Goal: Find specific page/section: Find specific page/section

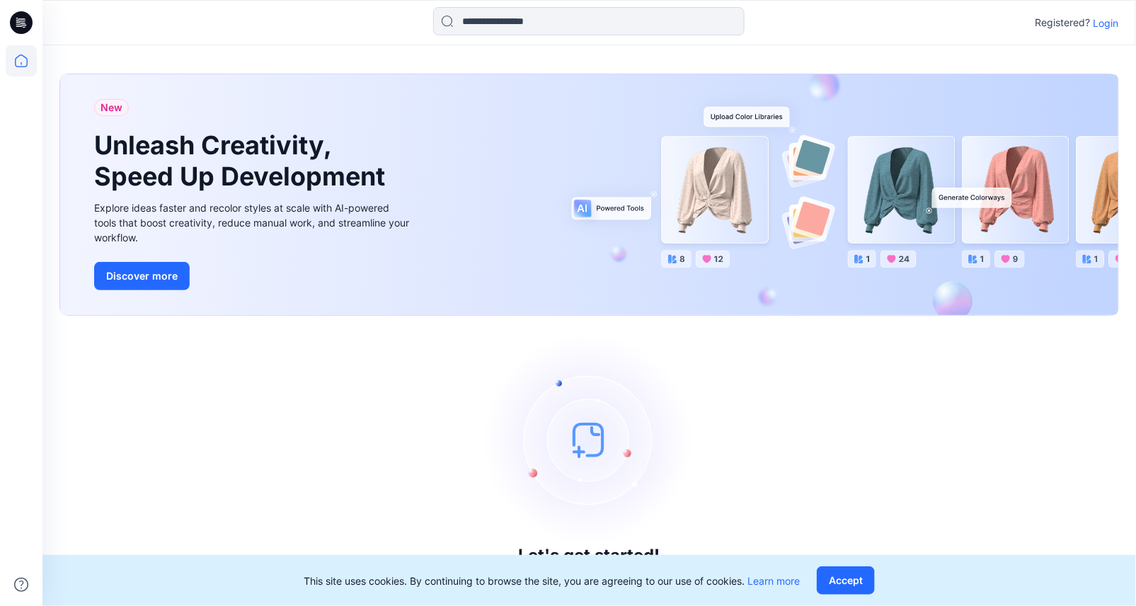
click at [1104, 21] on p "Login" at bounding box center [1105, 23] width 25 height 15
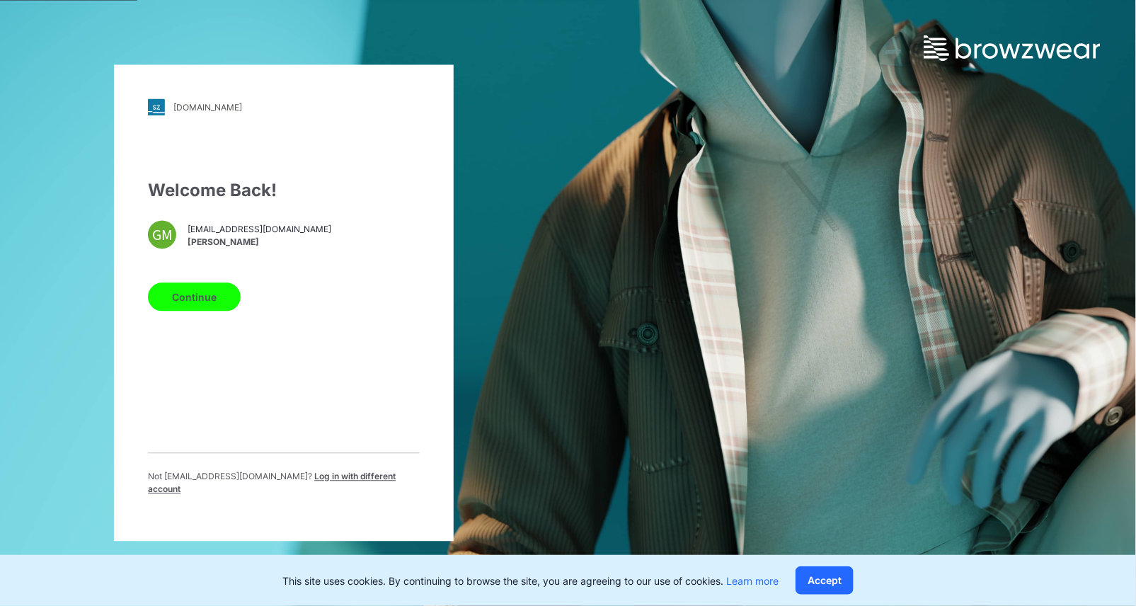
click at [167, 296] on button "Continue" at bounding box center [194, 297] width 93 height 28
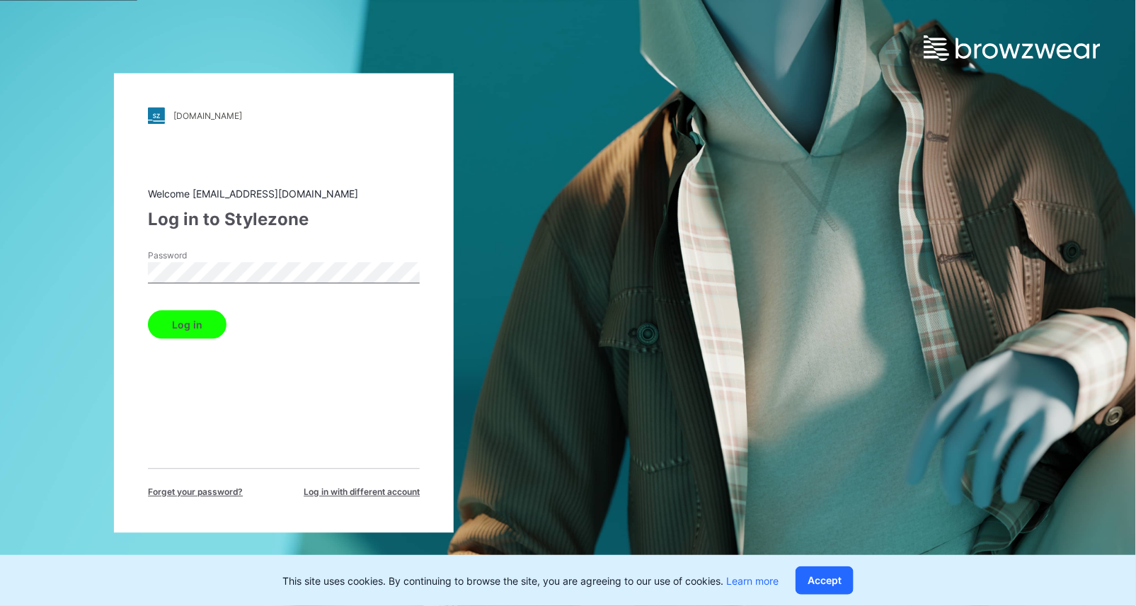
click at [148, 311] on button "Log in" at bounding box center [187, 325] width 79 height 28
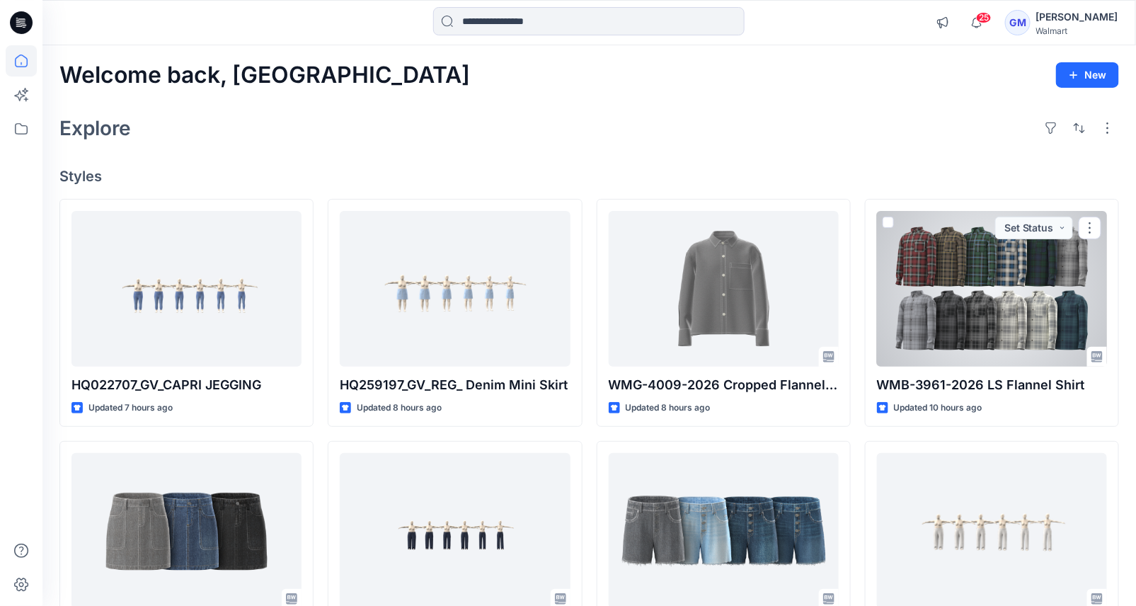
drag, startPoint x: 971, startPoint y: 269, endPoint x: 894, endPoint y: 275, distance: 77.4
click at [970, 269] on div at bounding box center [992, 289] width 230 height 156
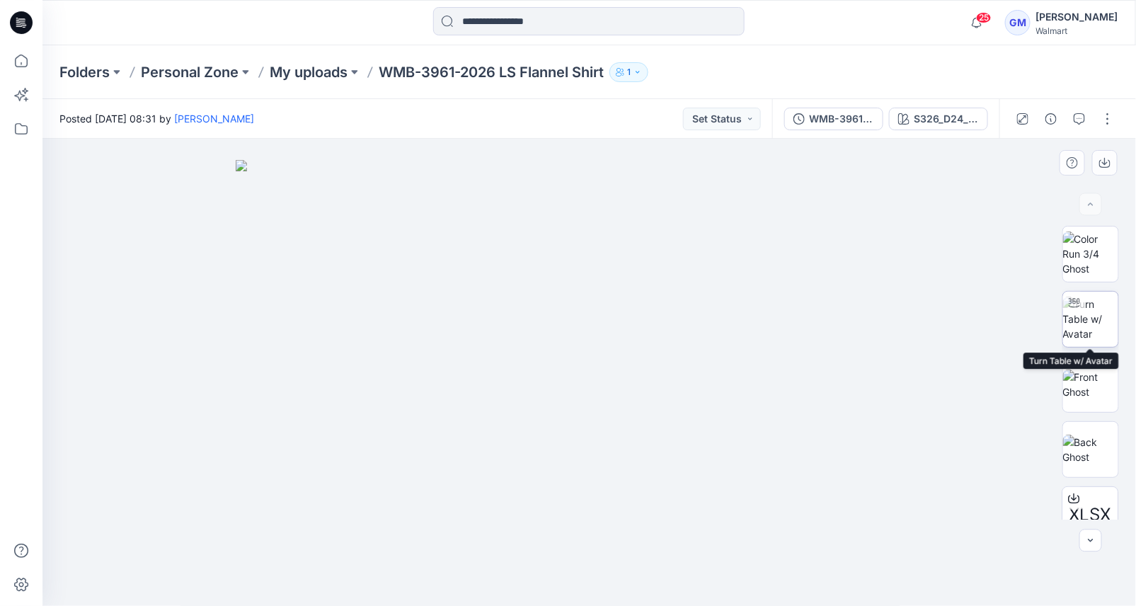
click at [1089, 315] on img at bounding box center [1090, 318] width 55 height 45
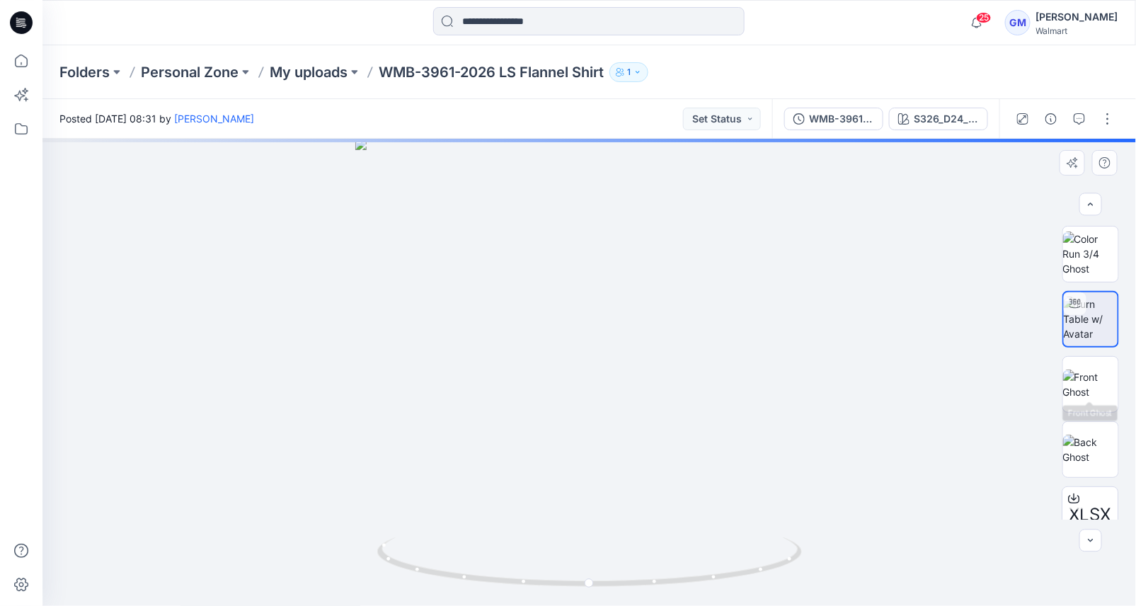
scroll to position [153, 0]
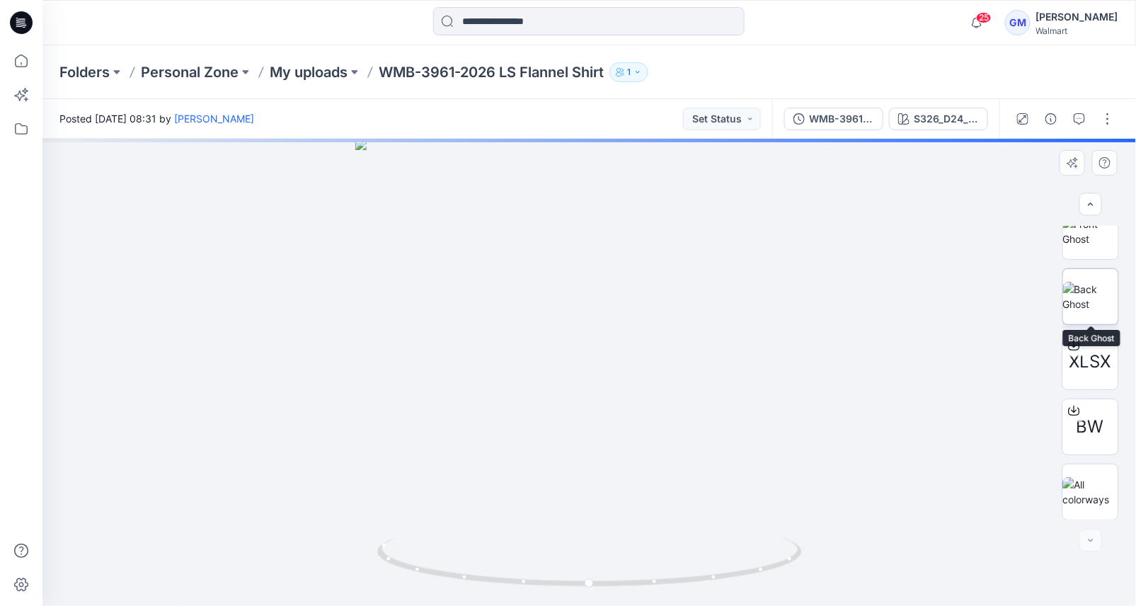
click at [1081, 294] on img at bounding box center [1090, 297] width 55 height 30
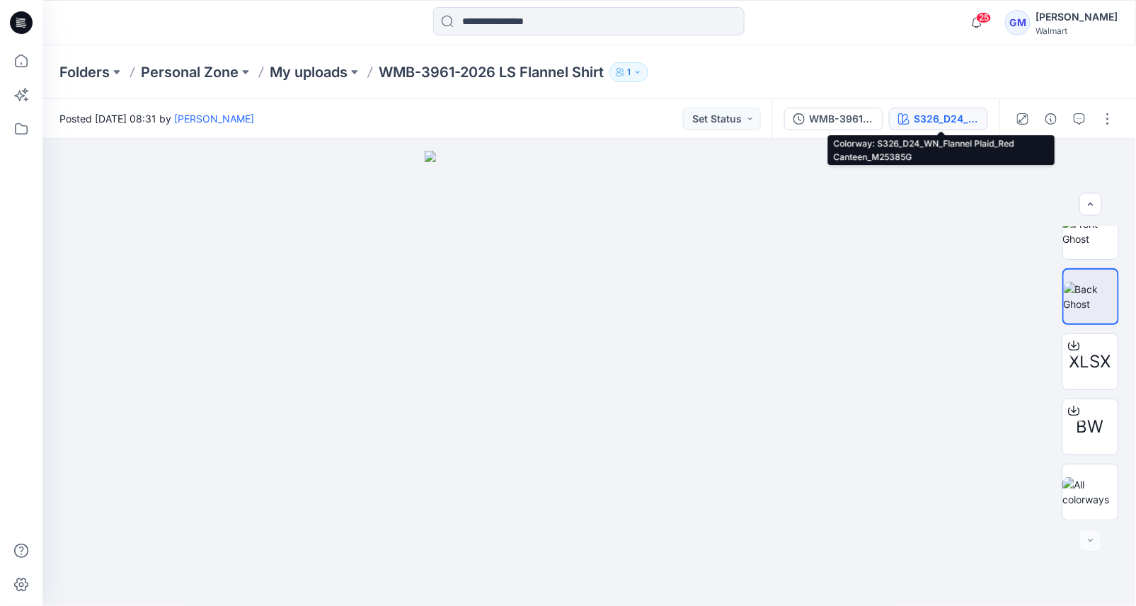
click at [918, 120] on div "S326_D24_WN_Flannel Plaid_Red Canteen_M25385G" at bounding box center [946, 119] width 65 height 16
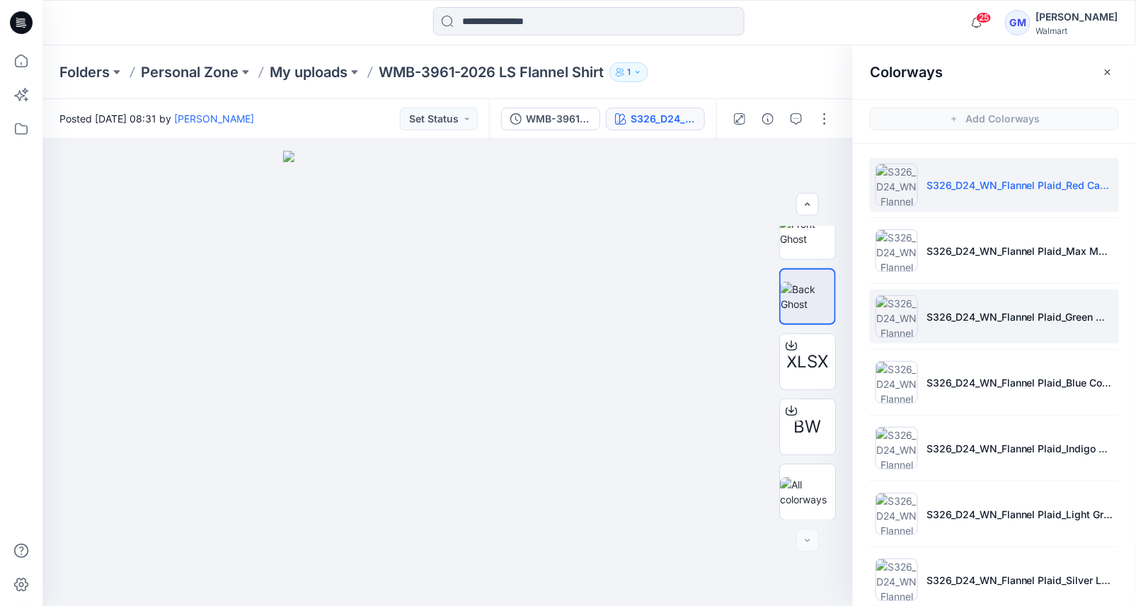
click at [958, 323] on li "S326_D24_WN_Flannel Plaid_Green Wave_M25385i" at bounding box center [994, 316] width 249 height 54
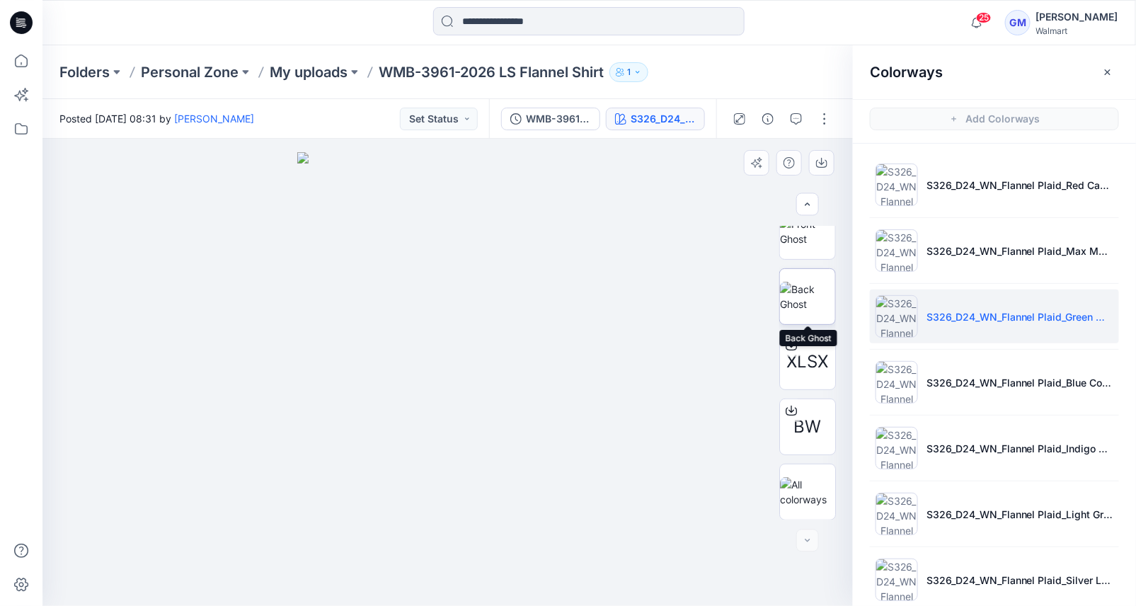
click at [800, 296] on img at bounding box center [807, 297] width 55 height 30
click at [18, 129] on icon at bounding box center [21, 128] width 31 height 31
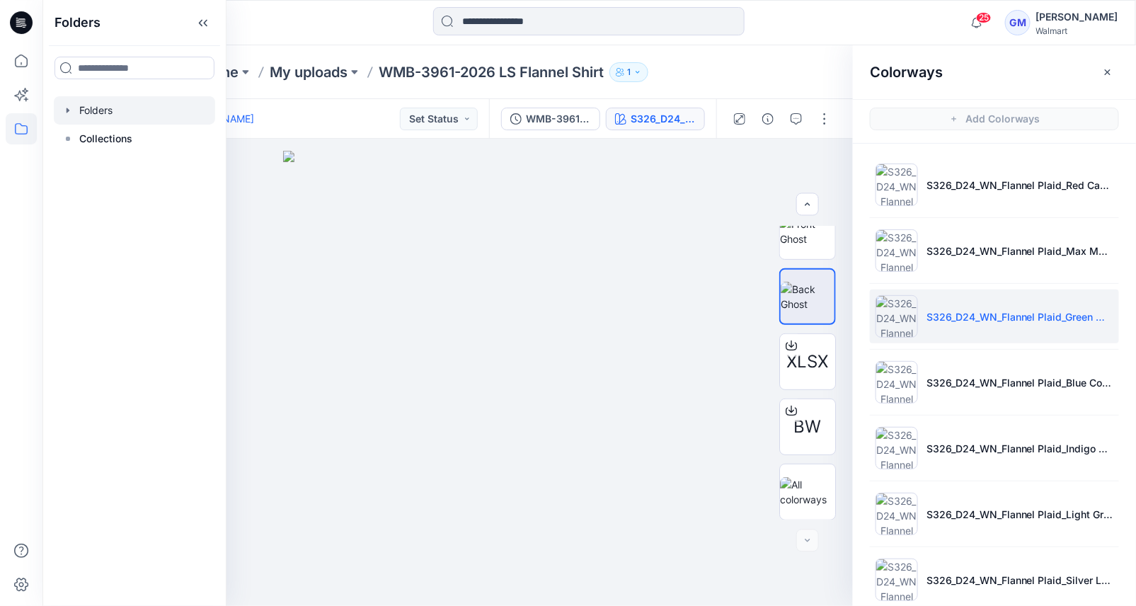
click at [117, 104] on div at bounding box center [134, 110] width 161 height 28
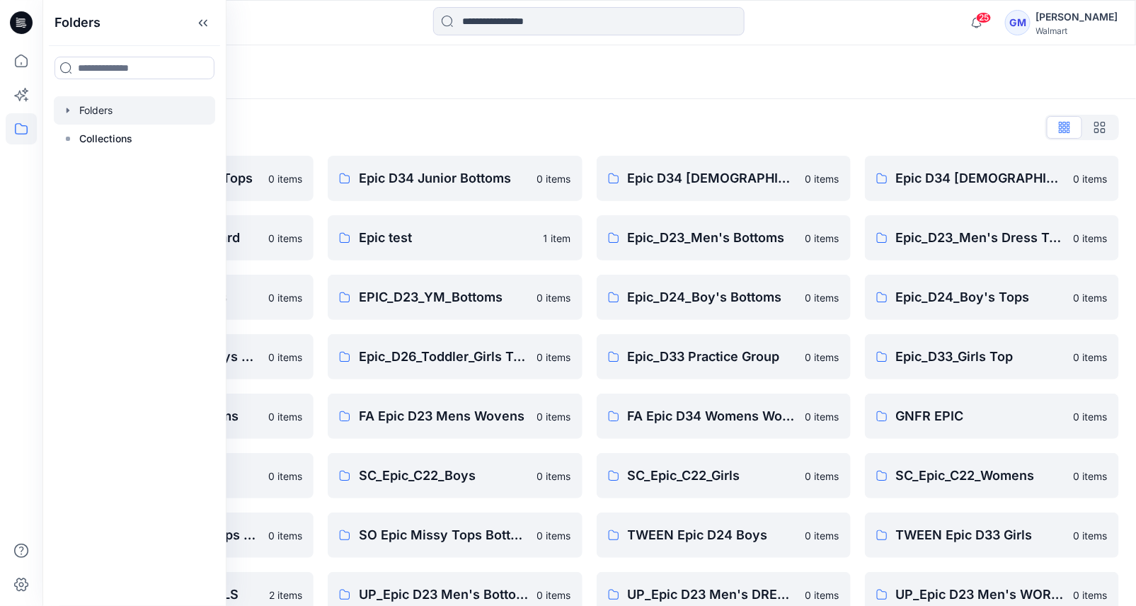
click at [507, 103] on div "Folders List Epic D23 Young Men Tops 0 items Epic NYC practice board 0 items Ep…" at bounding box center [588, 515] width 1093 height 832
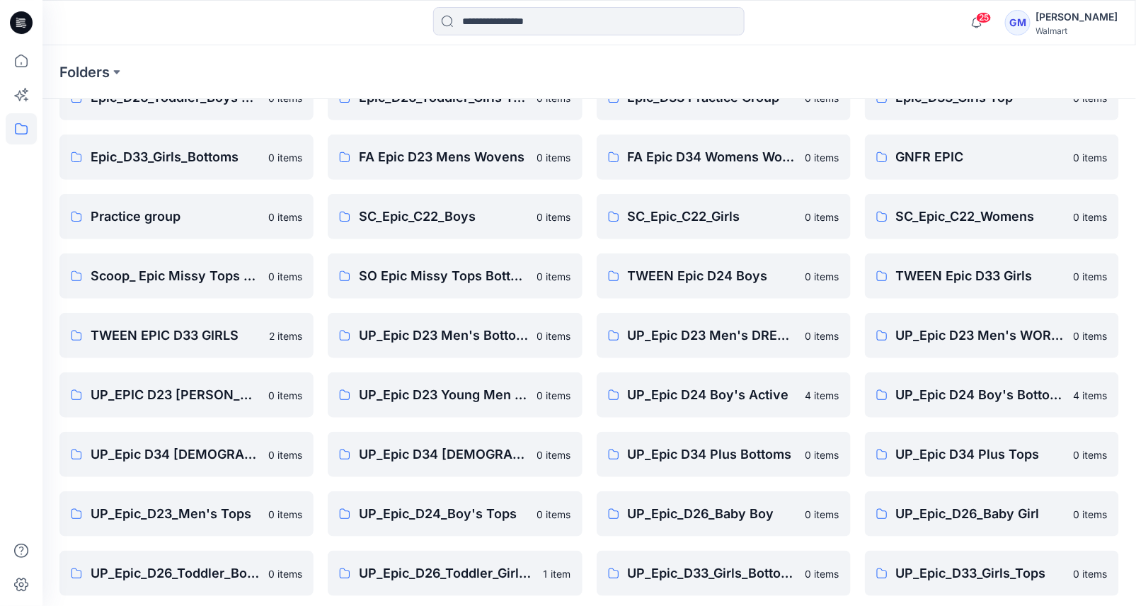
scroll to position [325, 0]
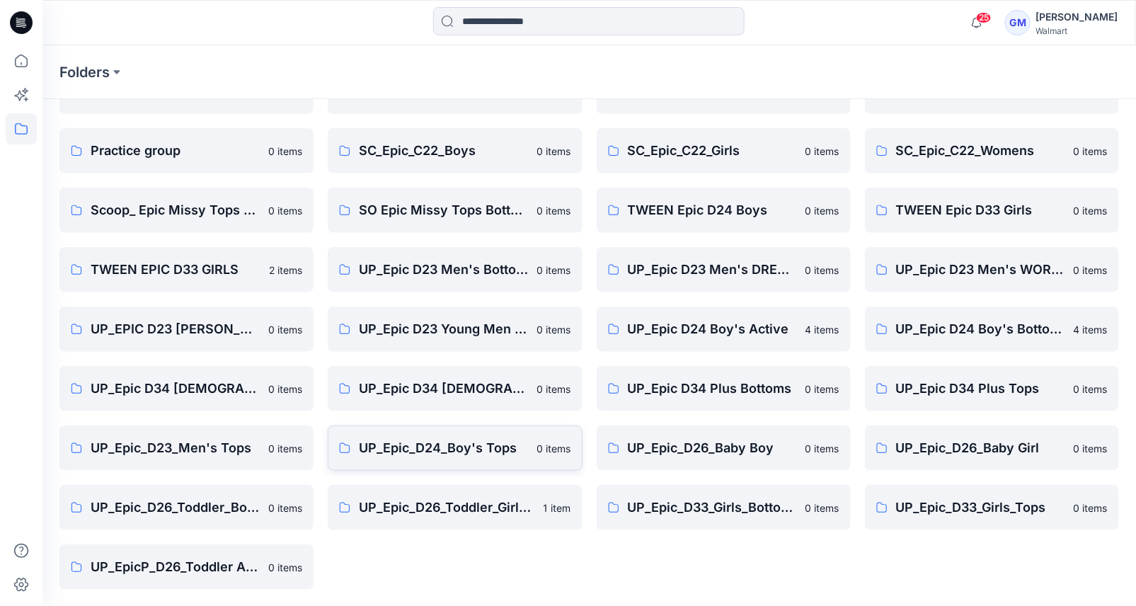
click at [420, 444] on p "UP_Epic_D24_Boy's Tops" at bounding box center [443, 448] width 169 height 20
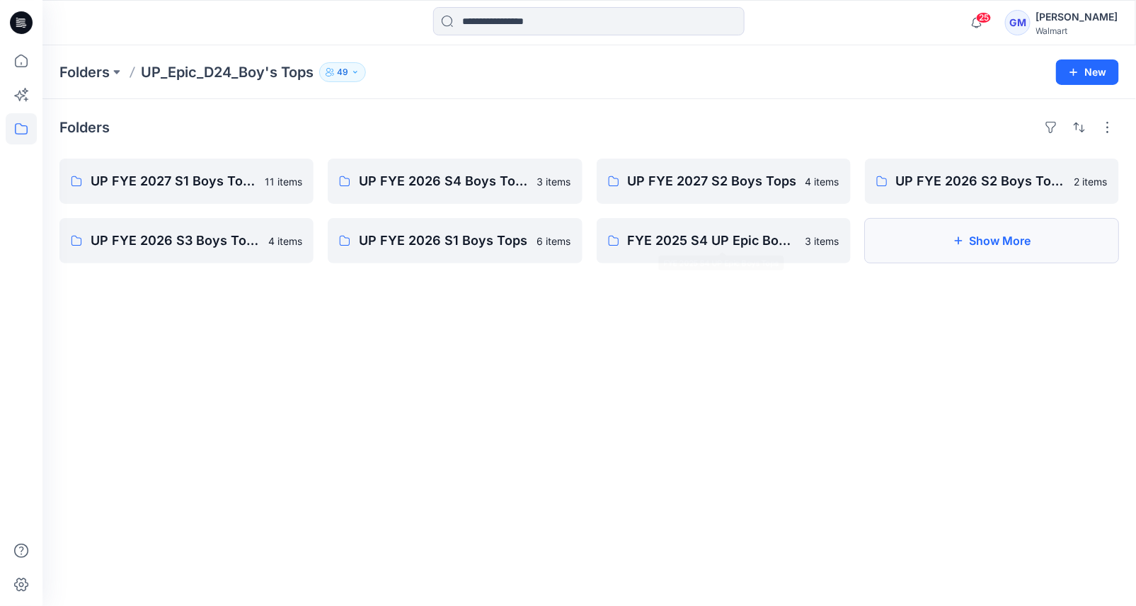
click at [935, 231] on button "Show More" at bounding box center [992, 240] width 254 height 45
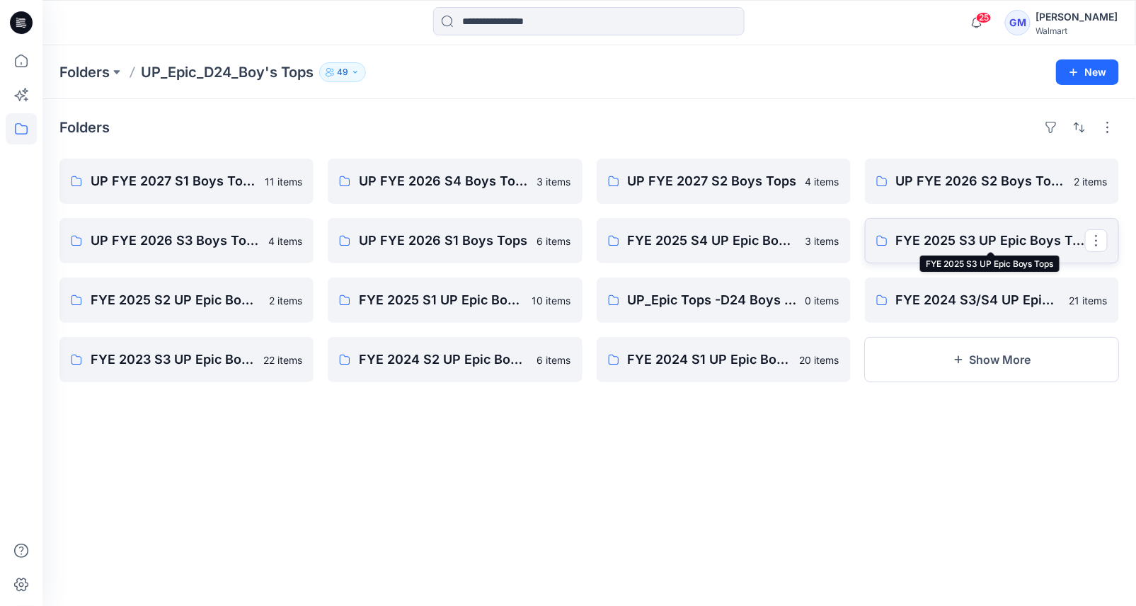
click at [925, 232] on p "FYE 2025 S3 UP Epic Boys Tops" at bounding box center [990, 241] width 189 height 20
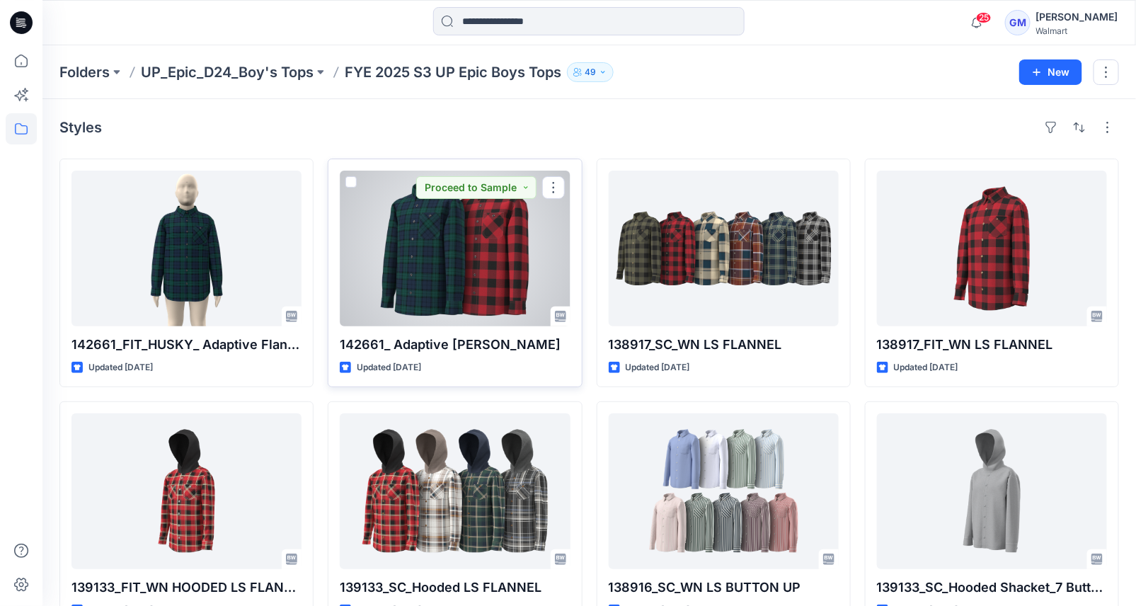
click at [444, 230] on div at bounding box center [455, 249] width 230 height 156
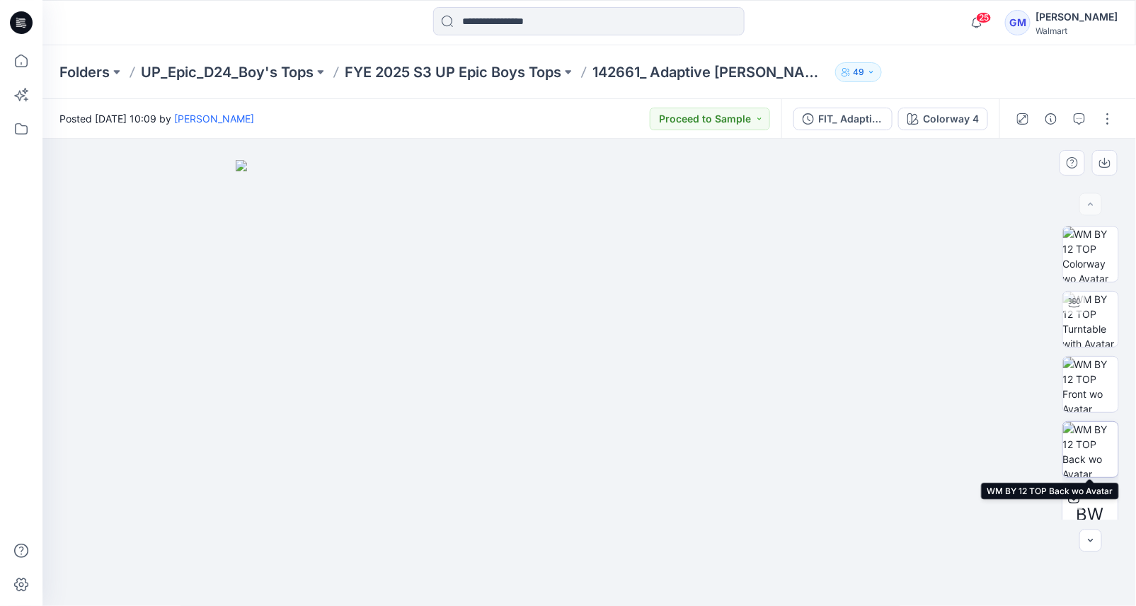
click at [1085, 451] on img at bounding box center [1090, 449] width 55 height 55
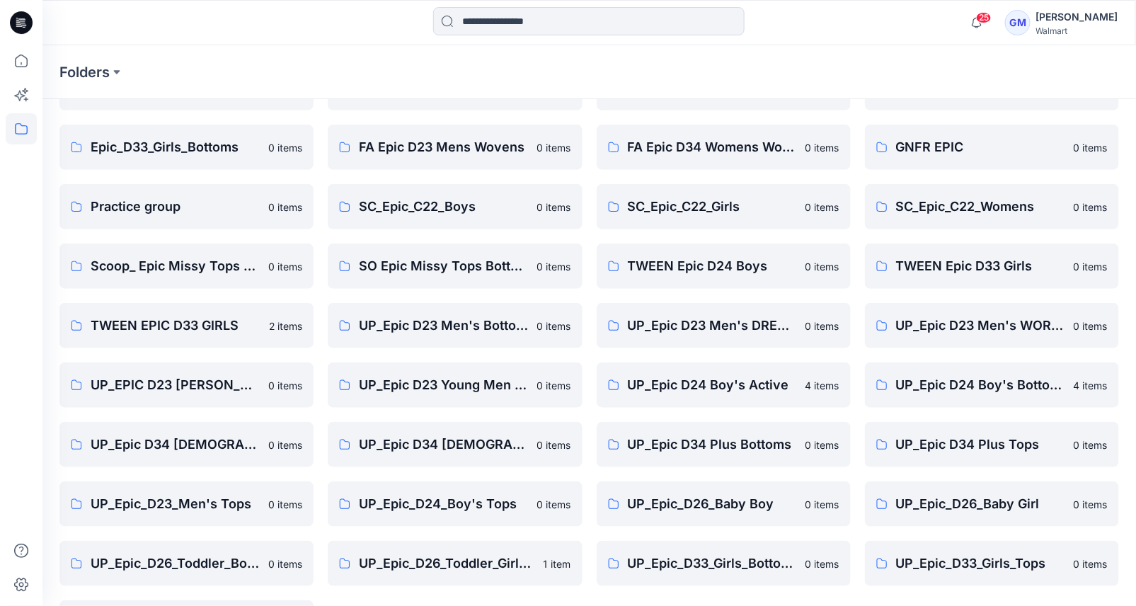
scroll to position [325, 0]
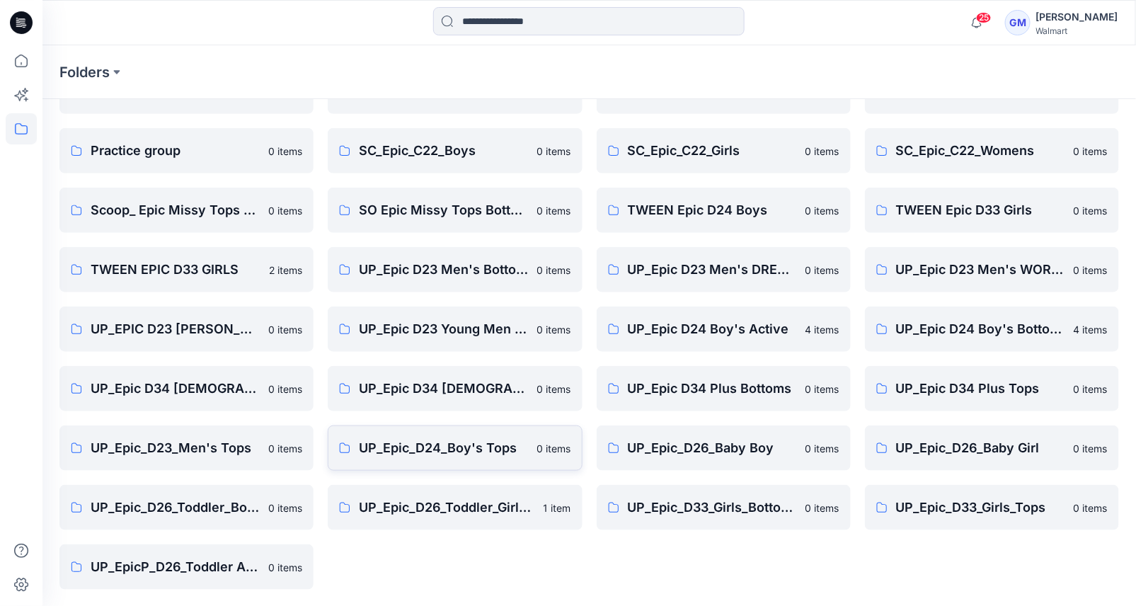
click at [479, 451] on p "UP_Epic_D24_Boy's Tops" at bounding box center [443, 448] width 169 height 20
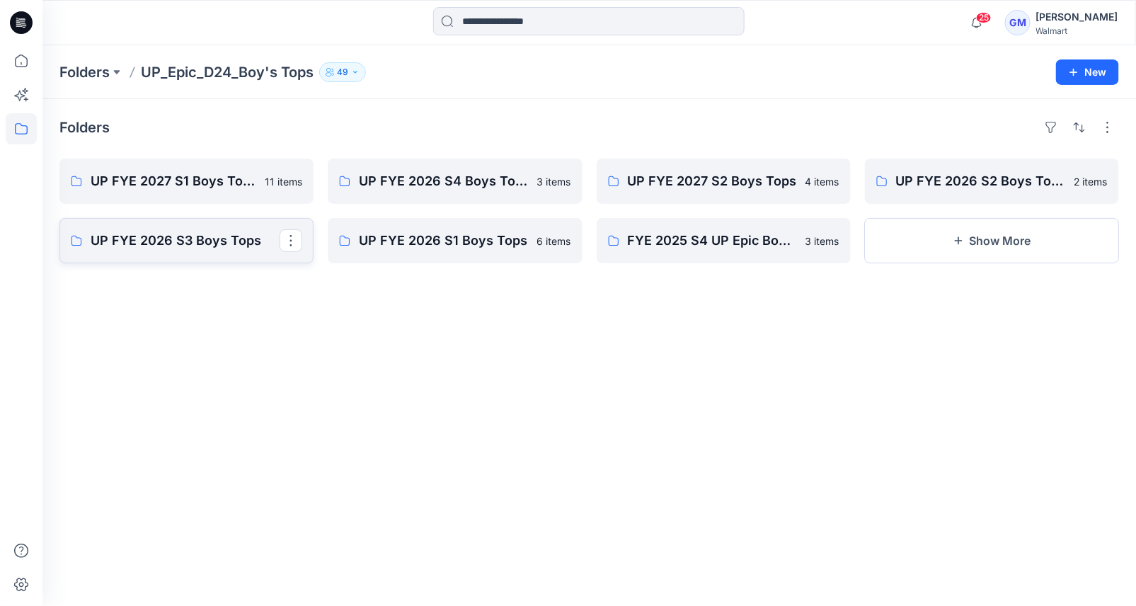
click at [156, 242] on p "UP FYE 2026 S3 Boys Tops" at bounding box center [185, 241] width 189 height 20
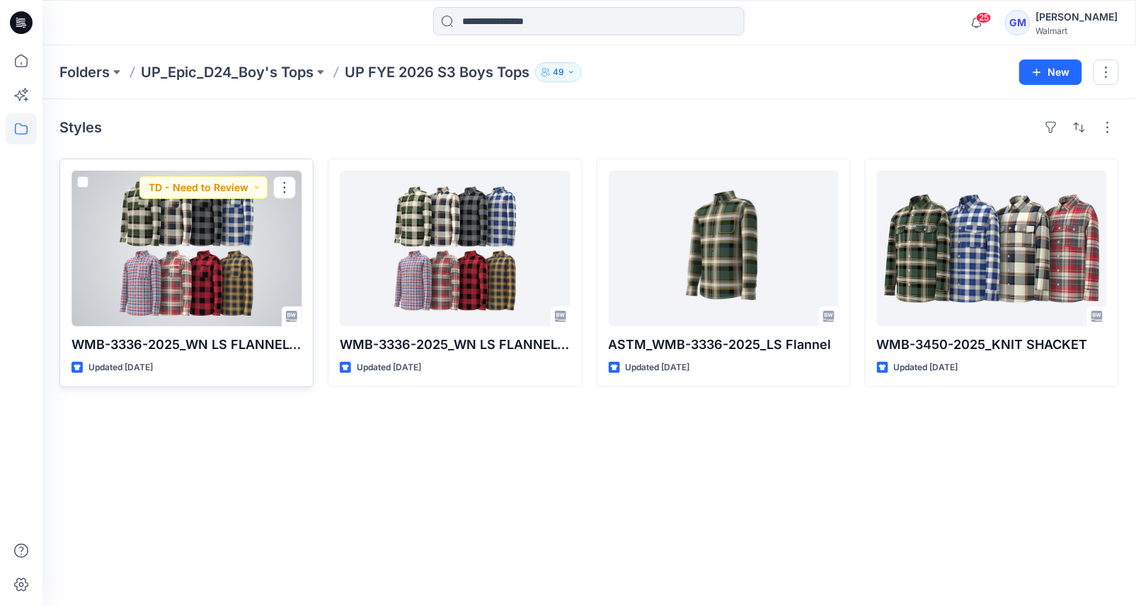
click at [131, 260] on div at bounding box center [186, 249] width 230 height 156
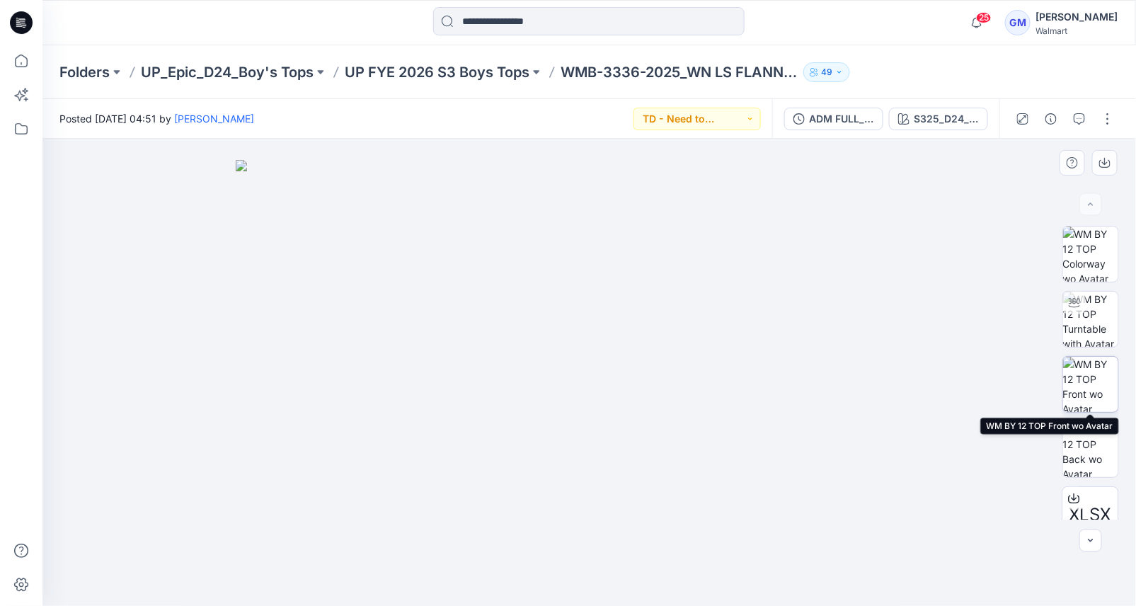
click at [1079, 384] on img at bounding box center [1090, 384] width 55 height 55
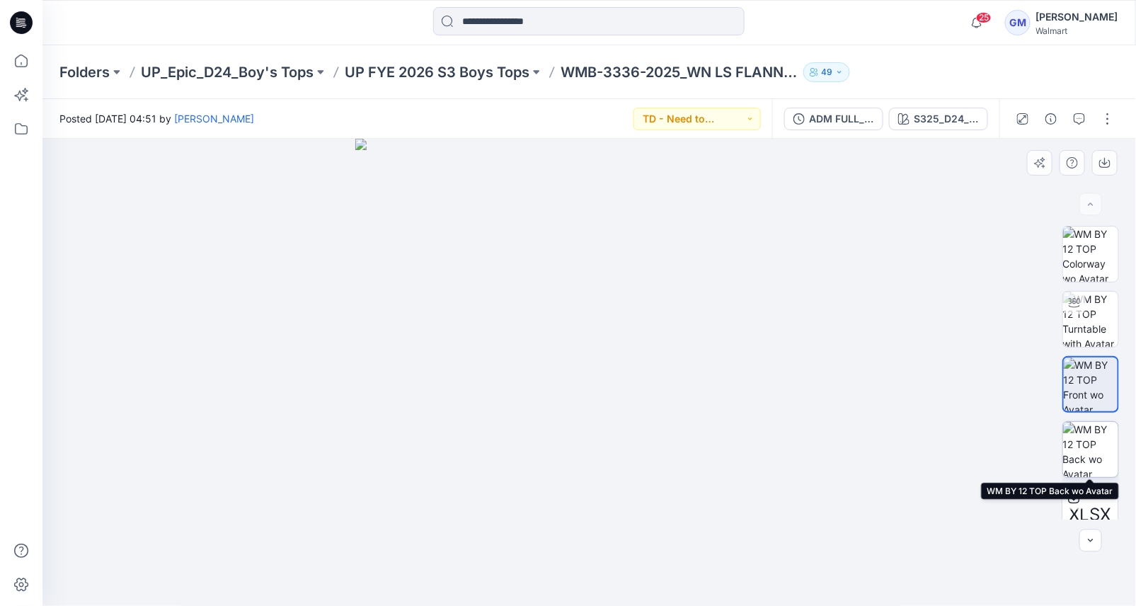
click at [1090, 445] on img at bounding box center [1090, 449] width 55 height 55
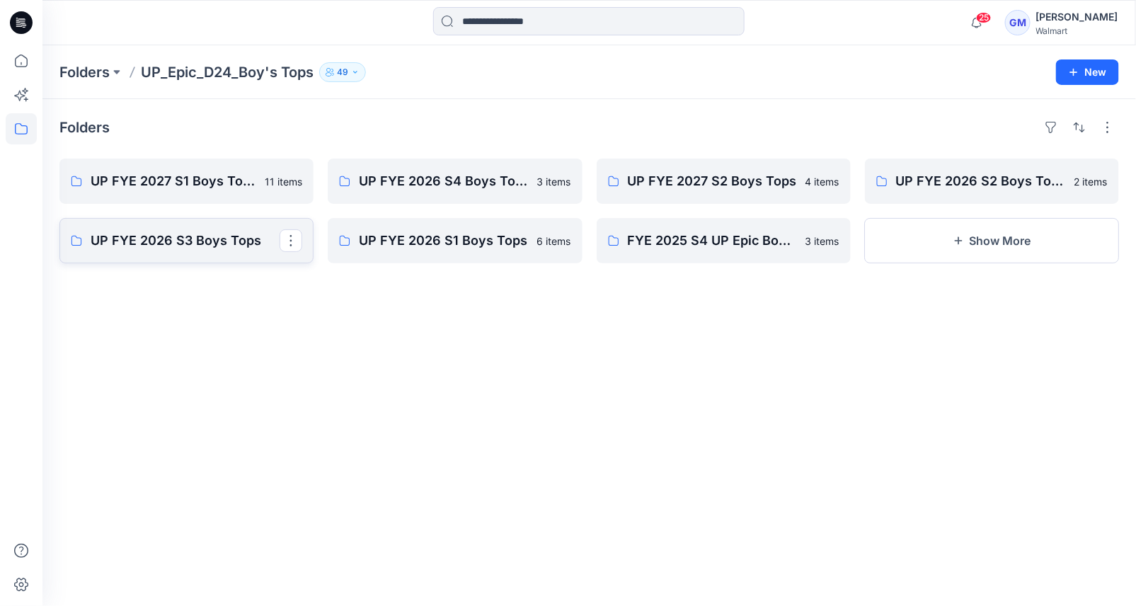
click at [155, 233] on p "UP FYE 2026 S3 Boys Tops" at bounding box center [185, 241] width 189 height 20
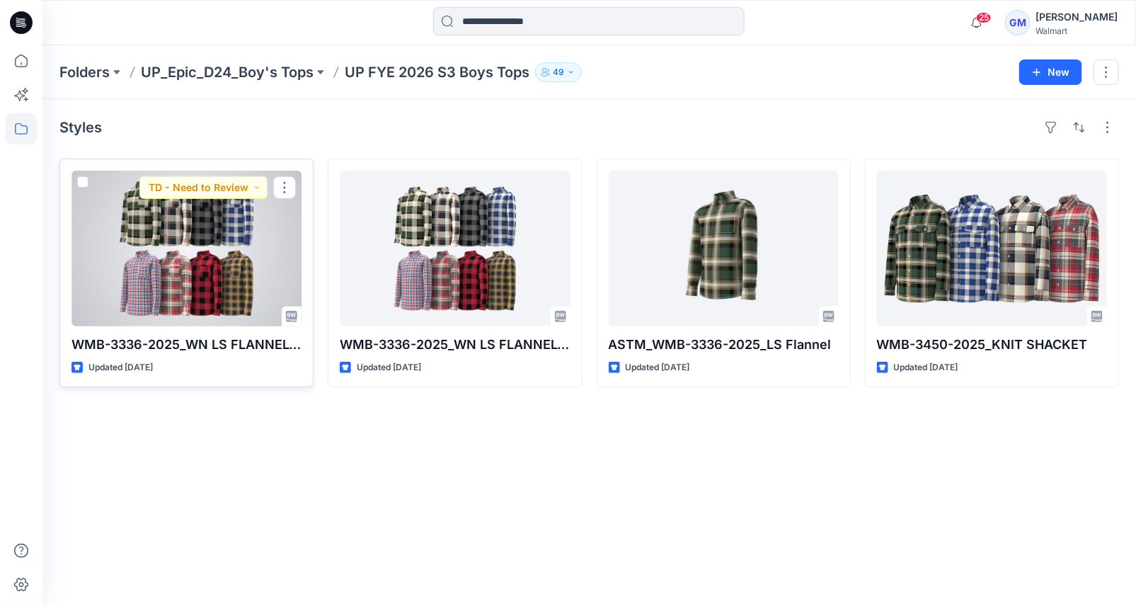
click at [163, 230] on div at bounding box center [186, 249] width 230 height 156
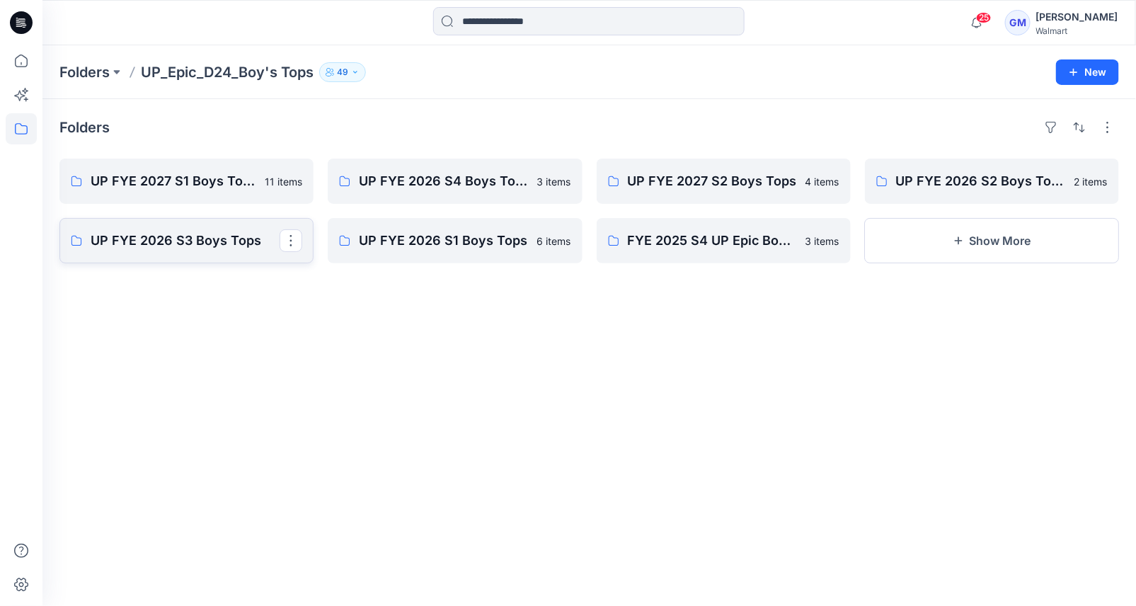
click at [166, 248] on p "UP FYE 2026 S3 Boys Tops" at bounding box center [185, 241] width 189 height 20
click at [950, 240] on button "Show More" at bounding box center [992, 240] width 254 height 45
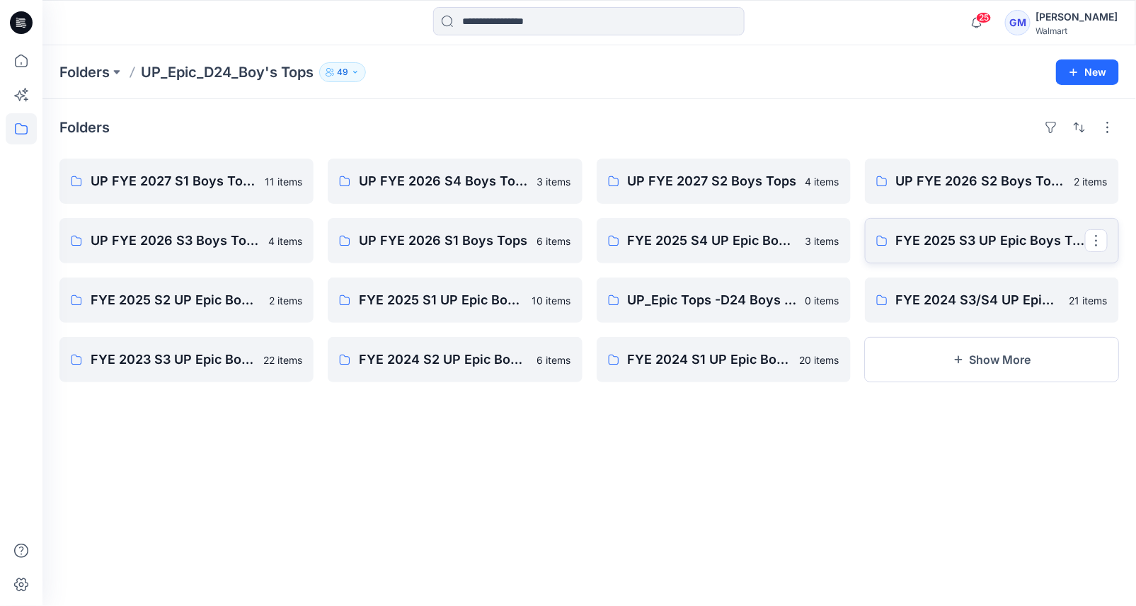
click at [946, 240] on p "FYE 2025 S3 UP Epic Boys Tops" at bounding box center [990, 241] width 189 height 20
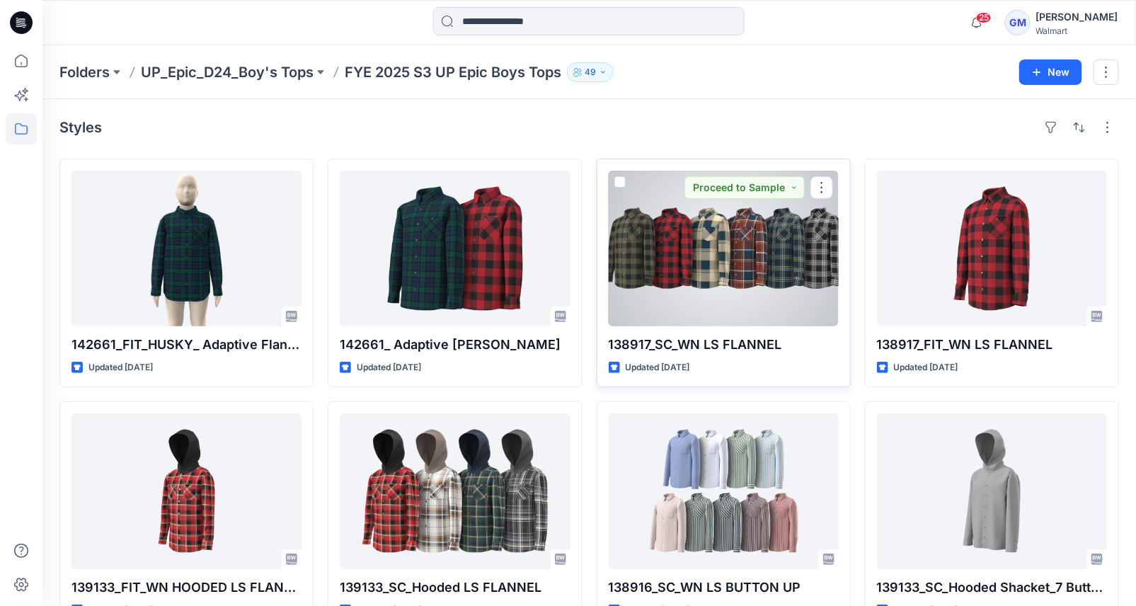
scroll to position [38, 0]
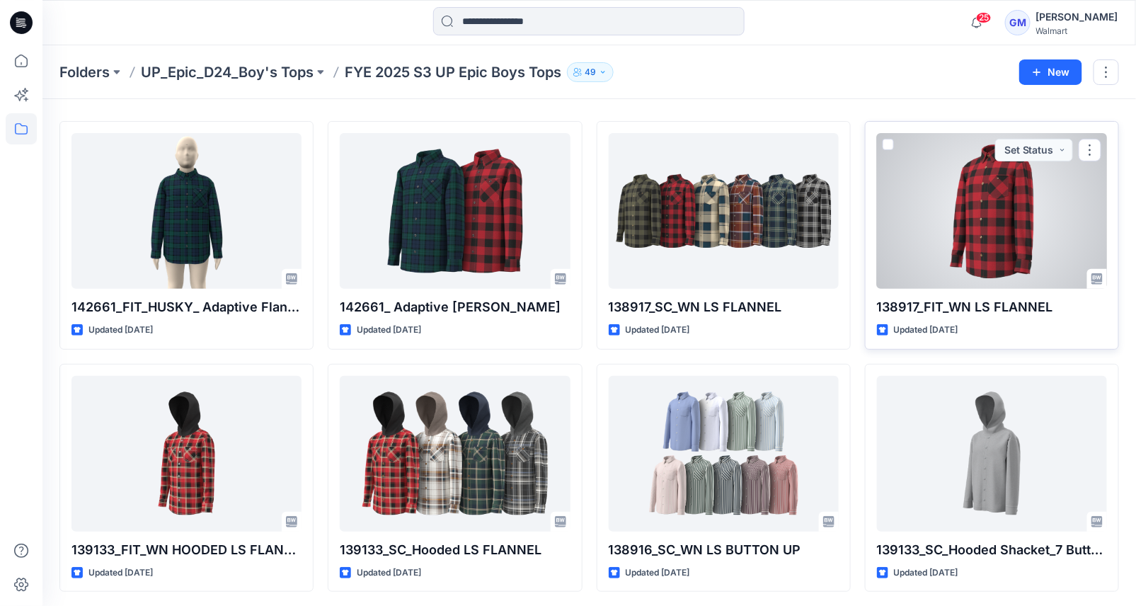
click at [950, 217] on div at bounding box center [992, 211] width 230 height 156
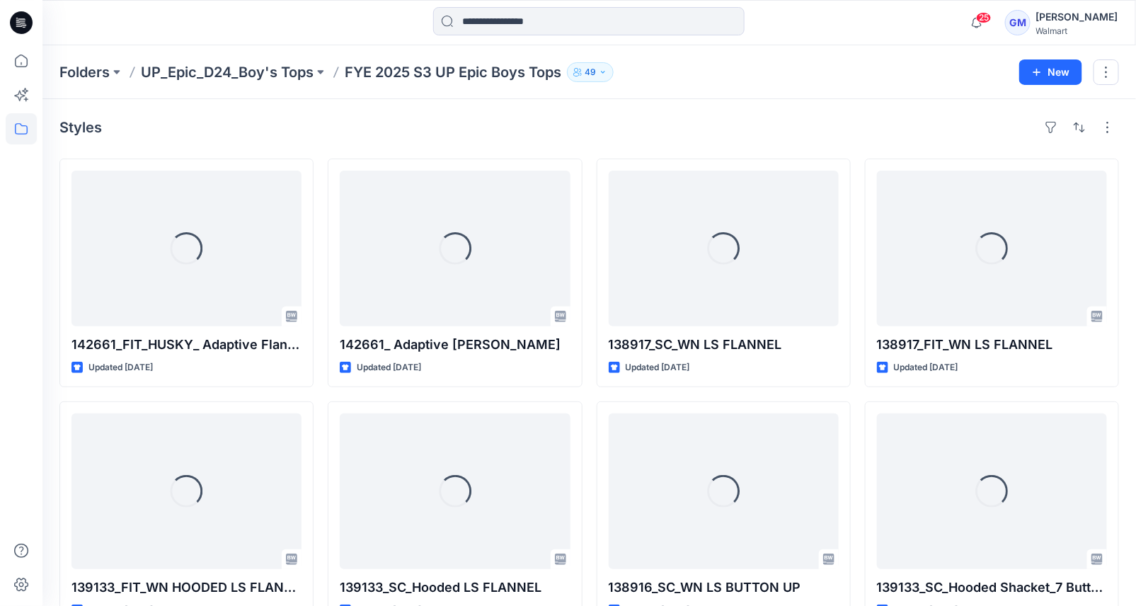
scroll to position [37, 0]
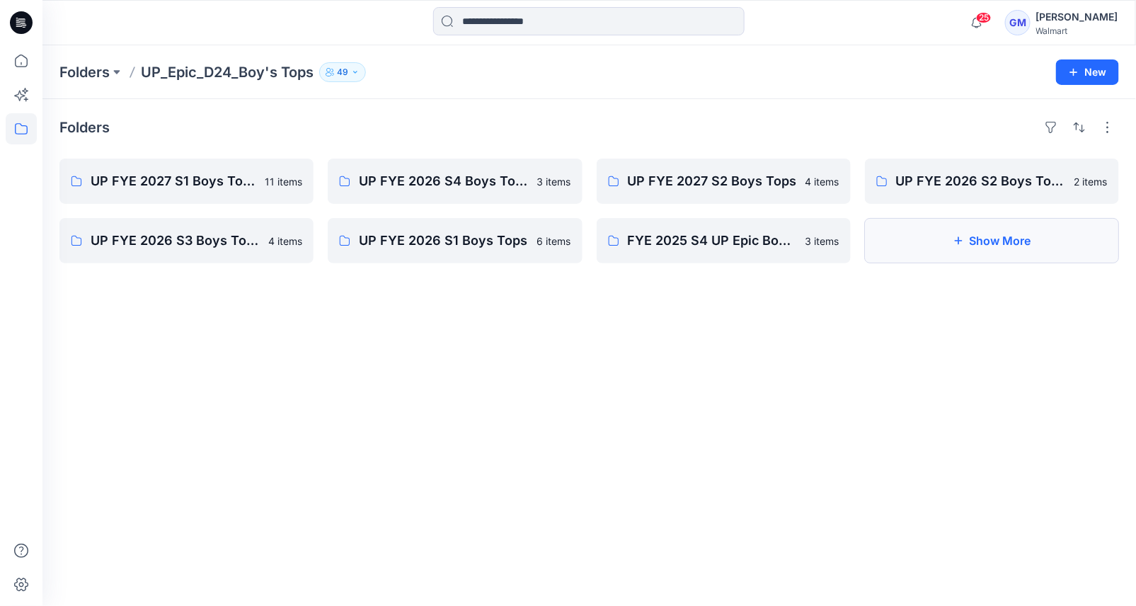
click at [880, 253] on button "Show More" at bounding box center [992, 240] width 254 height 45
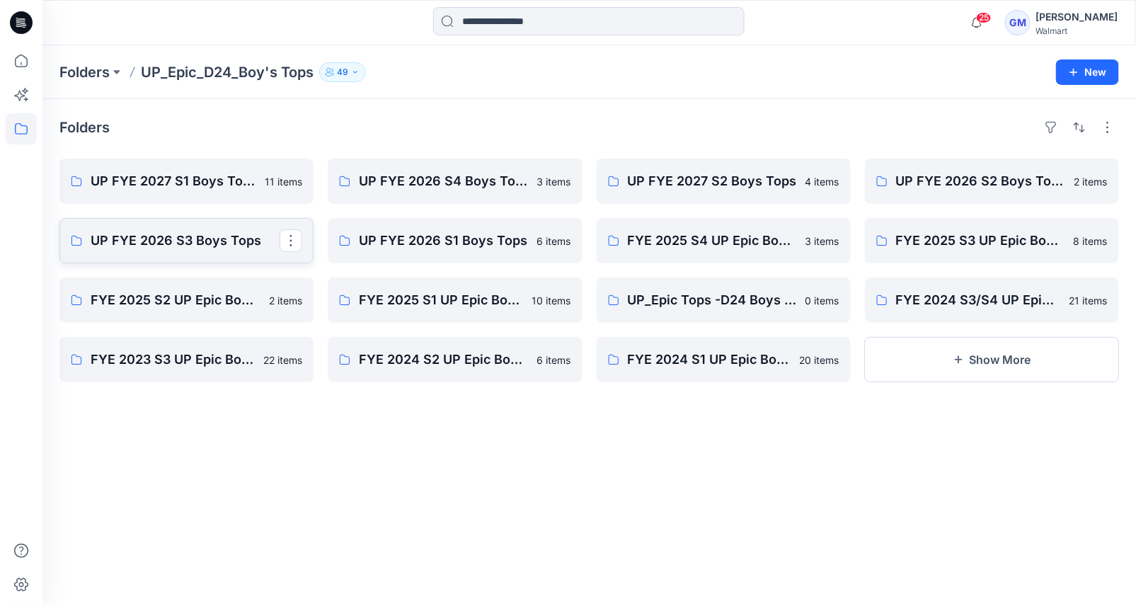
click at [150, 241] on p "UP FYE 2026 S3 Boys Tops" at bounding box center [185, 241] width 189 height 20
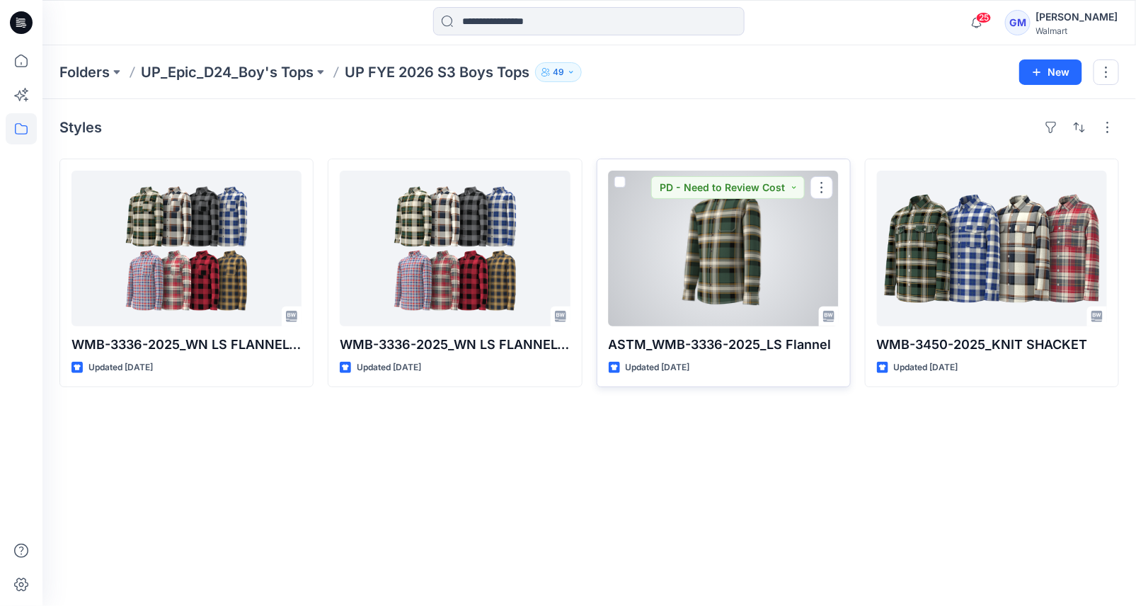
click at [701, 257] on div at bounding box center [724, 249] width 230 height 156
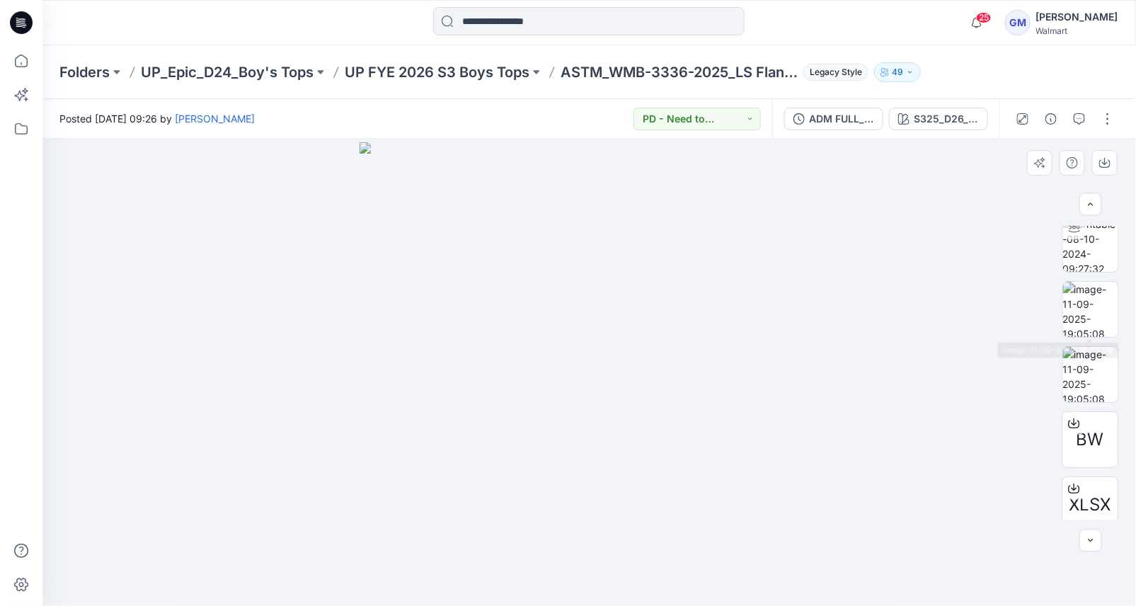
scroll to position [87, 0]
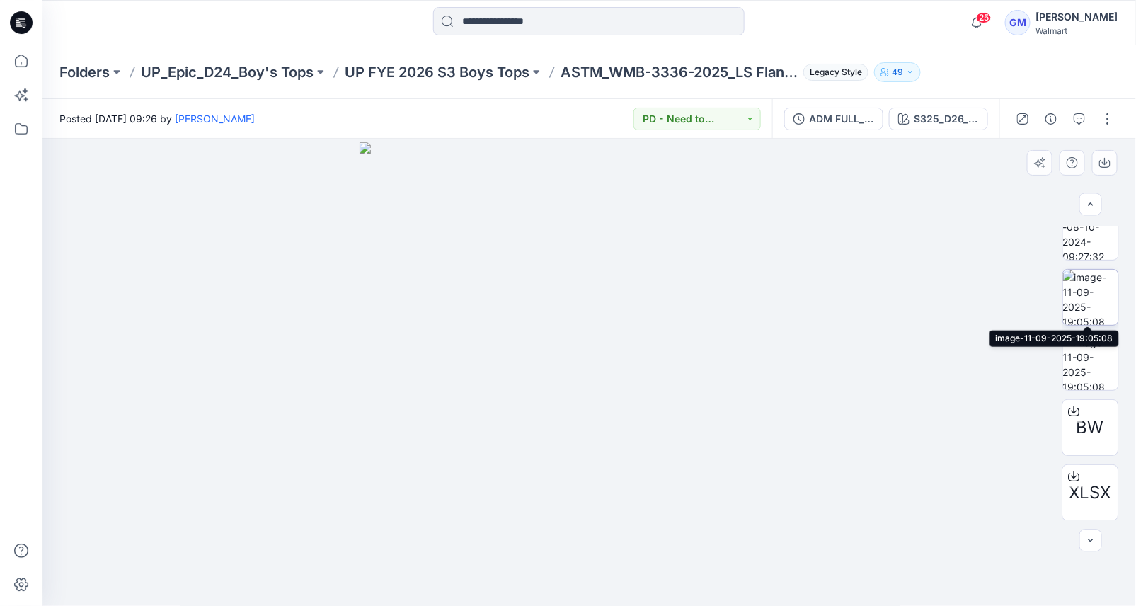
click at [1097, 298] on img at bounding box center [1090, 297] width 55 height 55
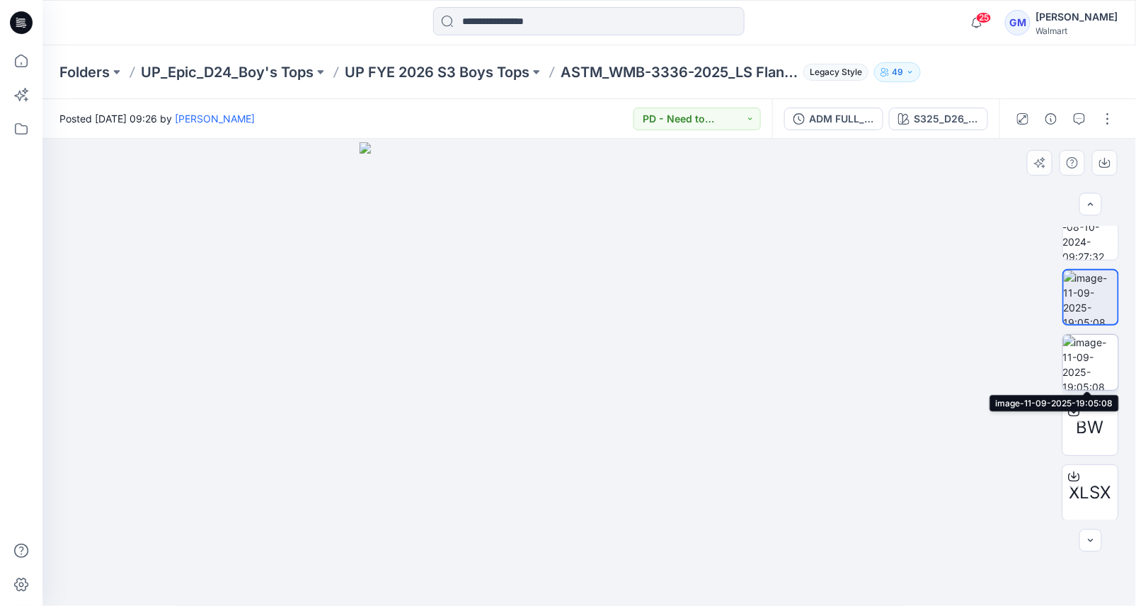
click at [1097, 355] on img at bounding box center [1090, 362] width 55 height 55
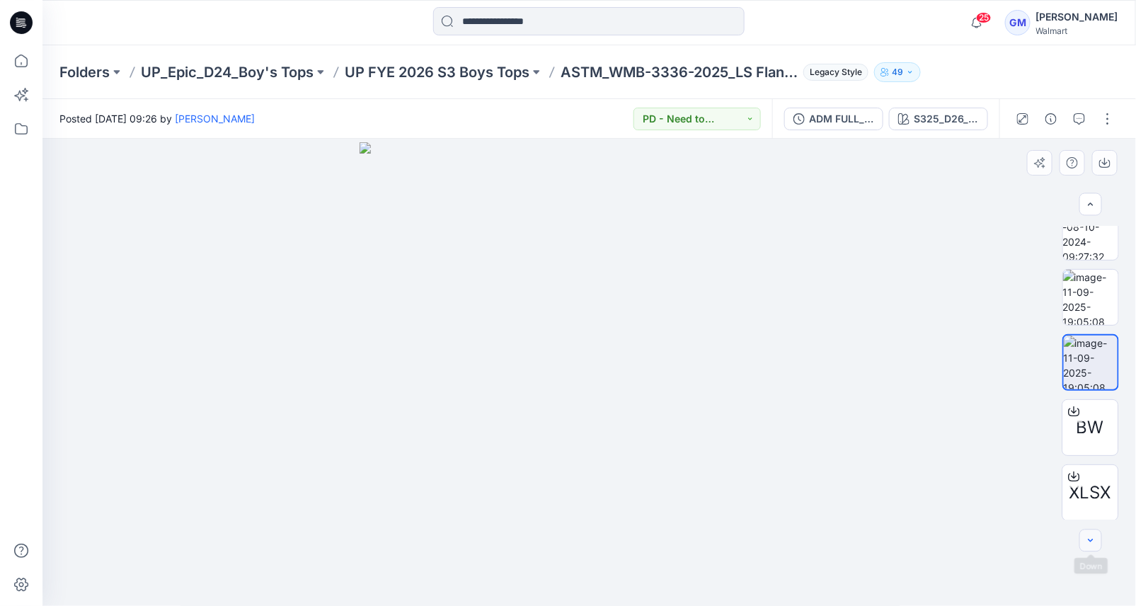
click at [1093, 538] on icon "button" at bounding box center [1090, 540] width 11 height 11
click at [12, 130] on icon at bounding box center [21, 128] width 31 height 31
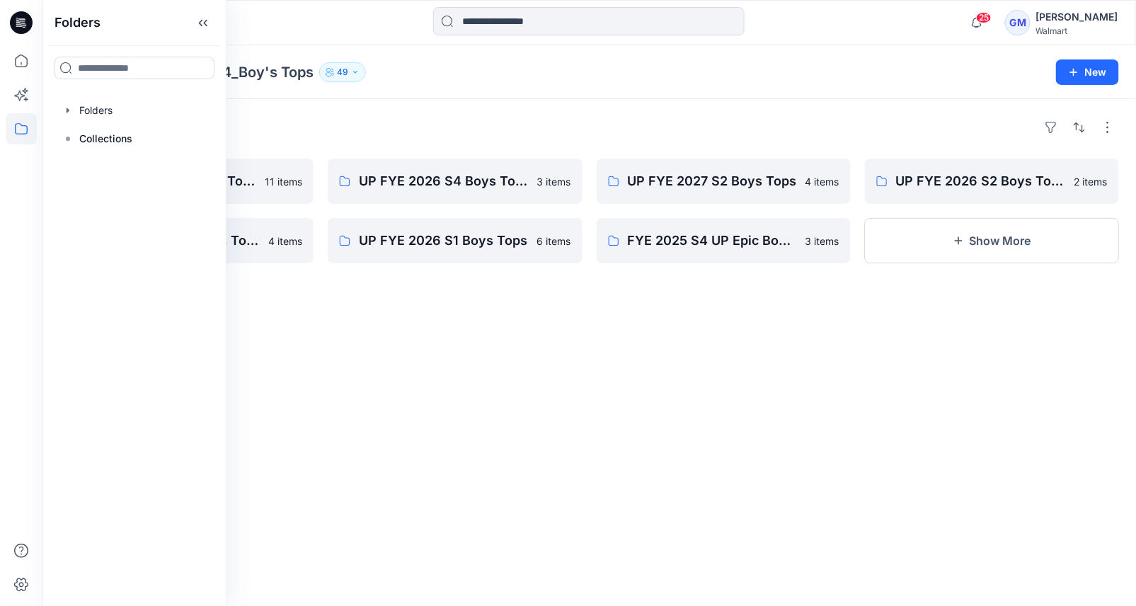
click at [589, 100] on div "Folders UP FYE 2027 S1 Boys Tops 11 items UP FYE 2026 S3 Boys Tops 4 items UP F…" at bounding box center [588, 352] width 1093 height 507
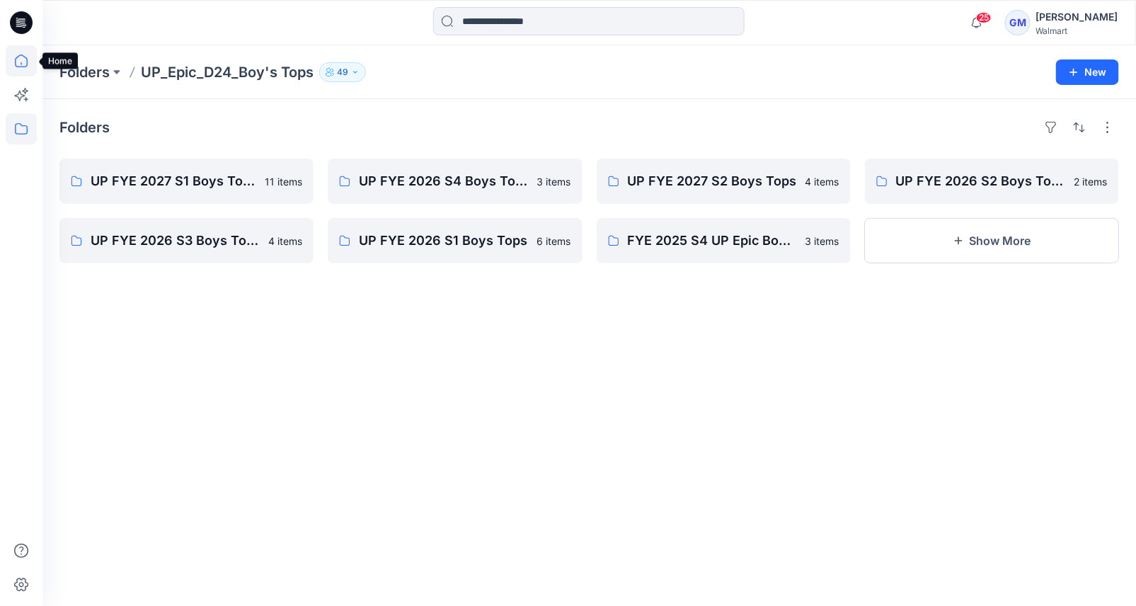
click at [15, 65] on icon at bounding box center [21, 60] width 13 height 13
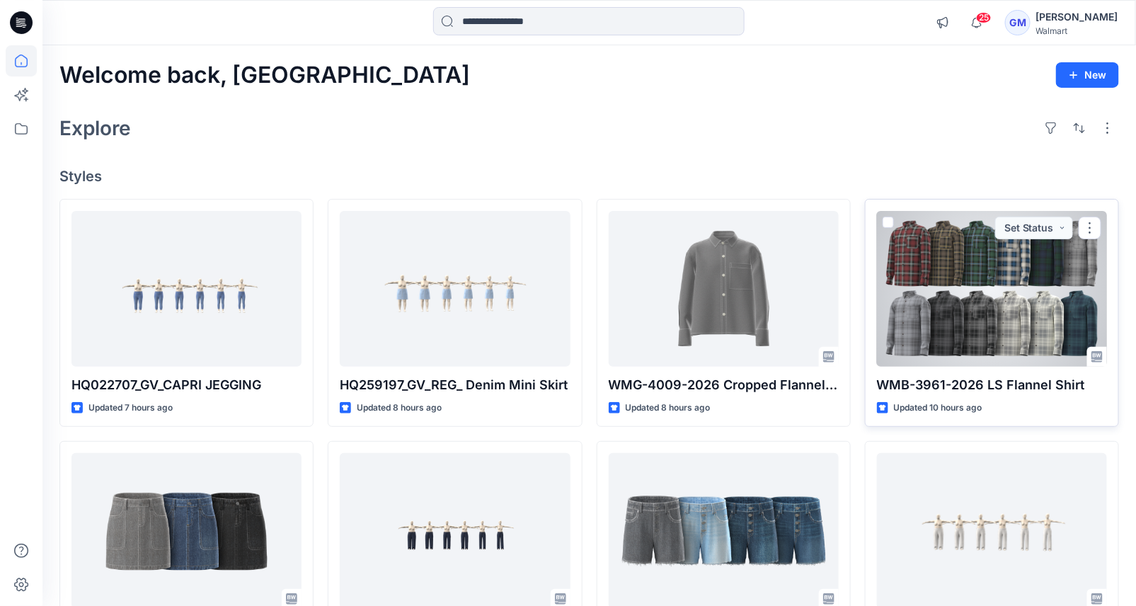
click at [947, 285] on div at bounding box center [992, 289] width 230 height 156
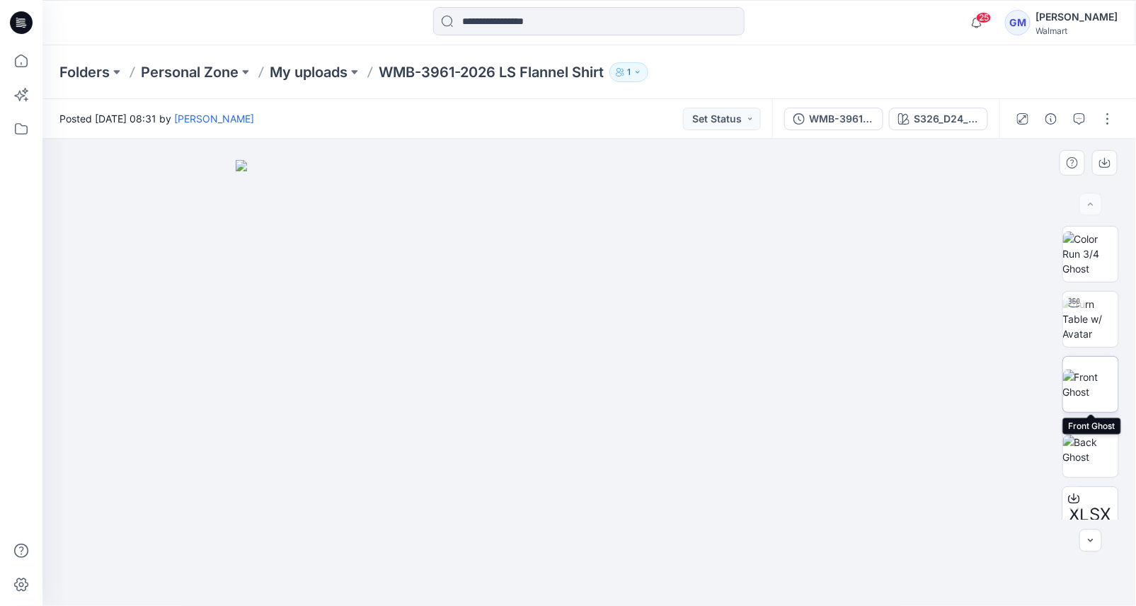
click at [1099, 382] on img at bounding box center [1090, 384] width 55 height 30
click at [1085, 454] on img at bounding box center [1090, 449] width 55 height 30
click at [1083, 369] on img at bounding box center [1090, 384] width 55 height 30
click at [1097, 434] on img at bounding box center [1090, 449] width 55 height 30
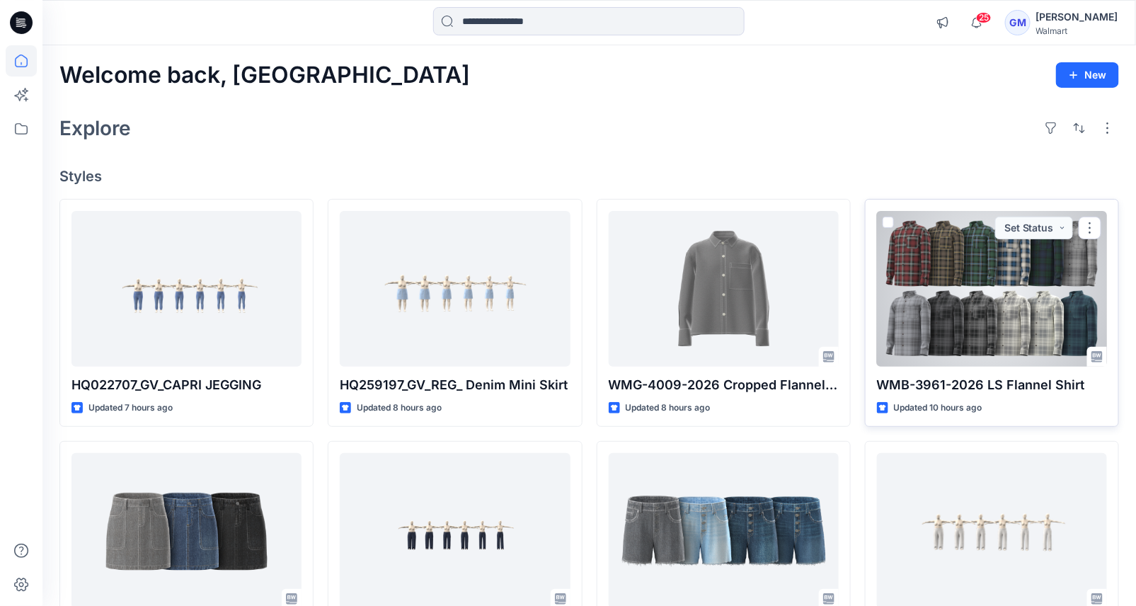
click at [1028, 320] on div at bounding box center [992, 289] width 230 height 156
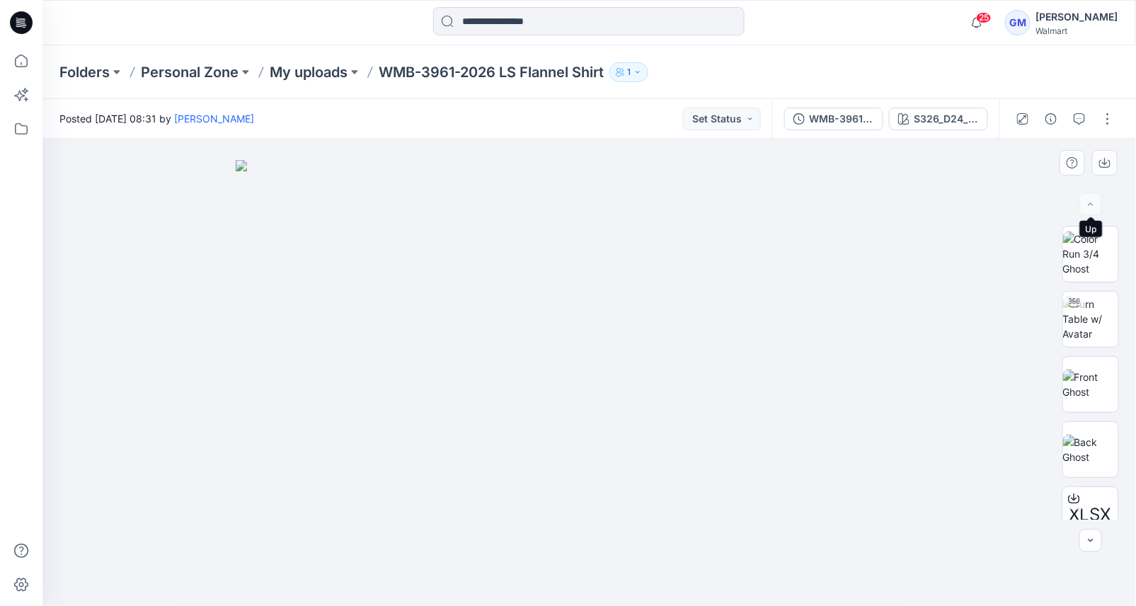
click at [1094, 200] on div at bounding box center [1090, 204] width 23 height 23
click at [1085, 204] on div at bounding box center [1090, 204] width 23 height 23
click at [560, 306] on img at bounding box center [590, 383] width 708 height 446
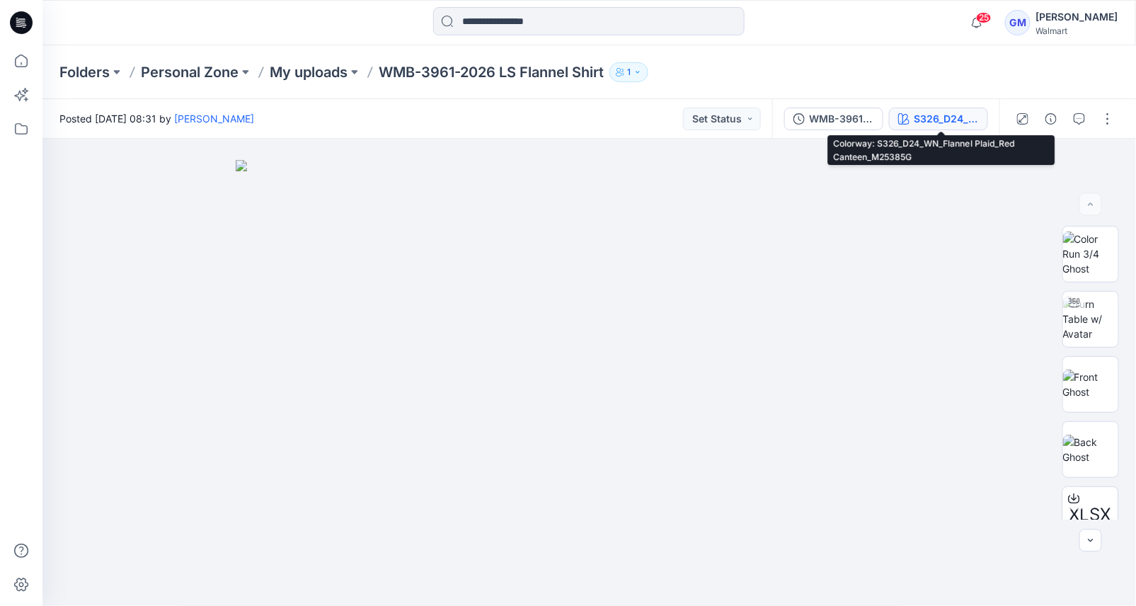
click at [950, 117] on div "S326_D24_WN_Flannel Plaid_Red Canteen_M25385G" at bounding box center [946, 119] width 65 height 16
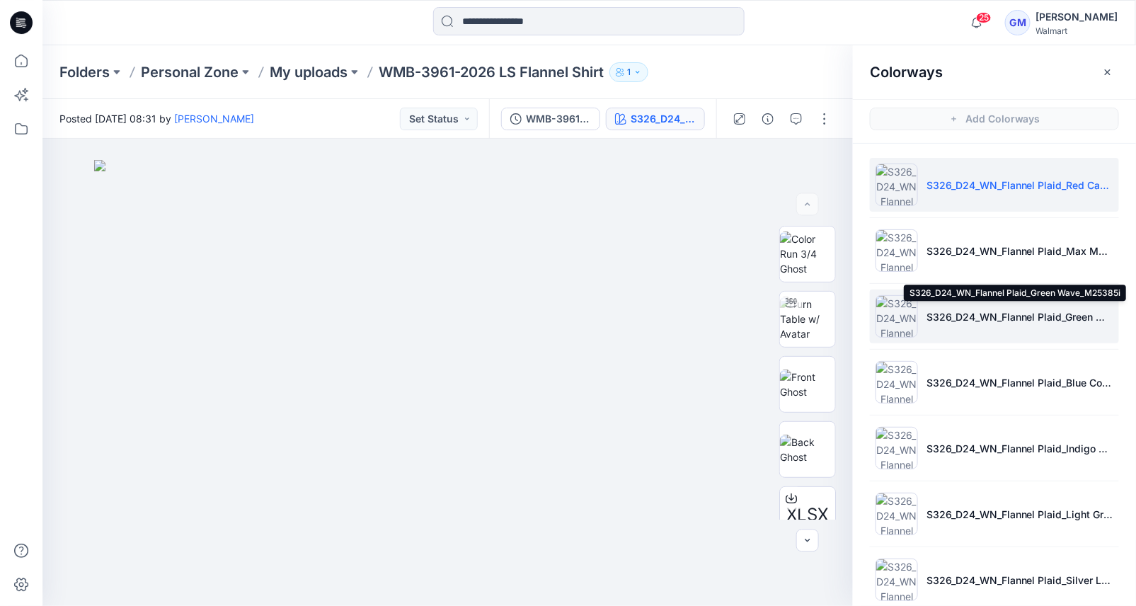
click at [951, 313] on p "S326_D24_WN_Flannel Plaid_Green Wave_M25385i" at bounding box center [1019, 316] width 187 height 15
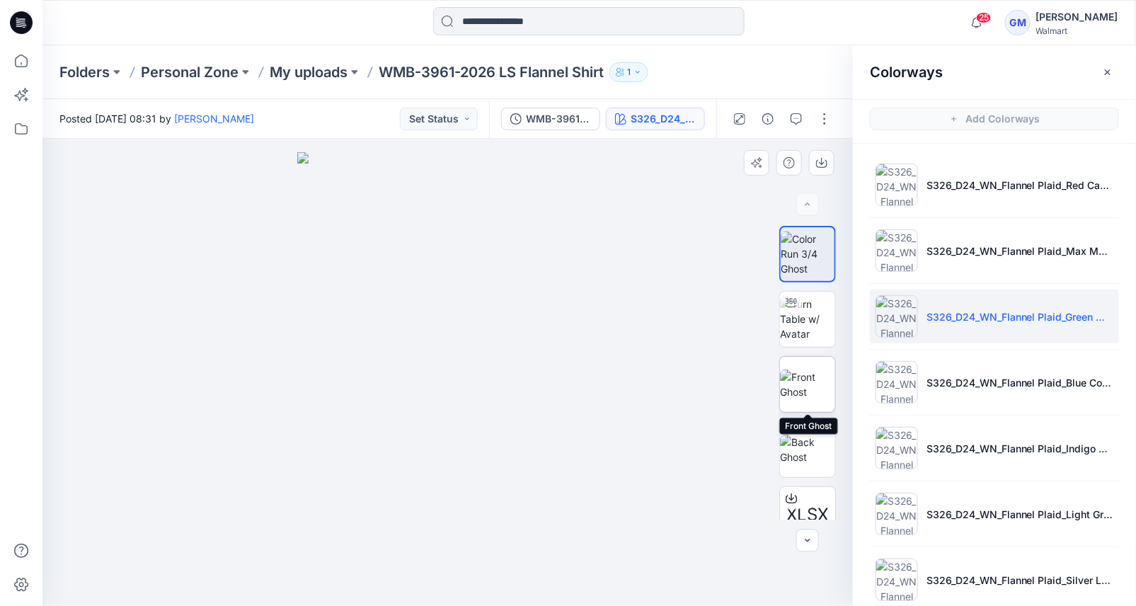
click at [807, 396] on img at bounding box center [807, 384] width 55 height 30
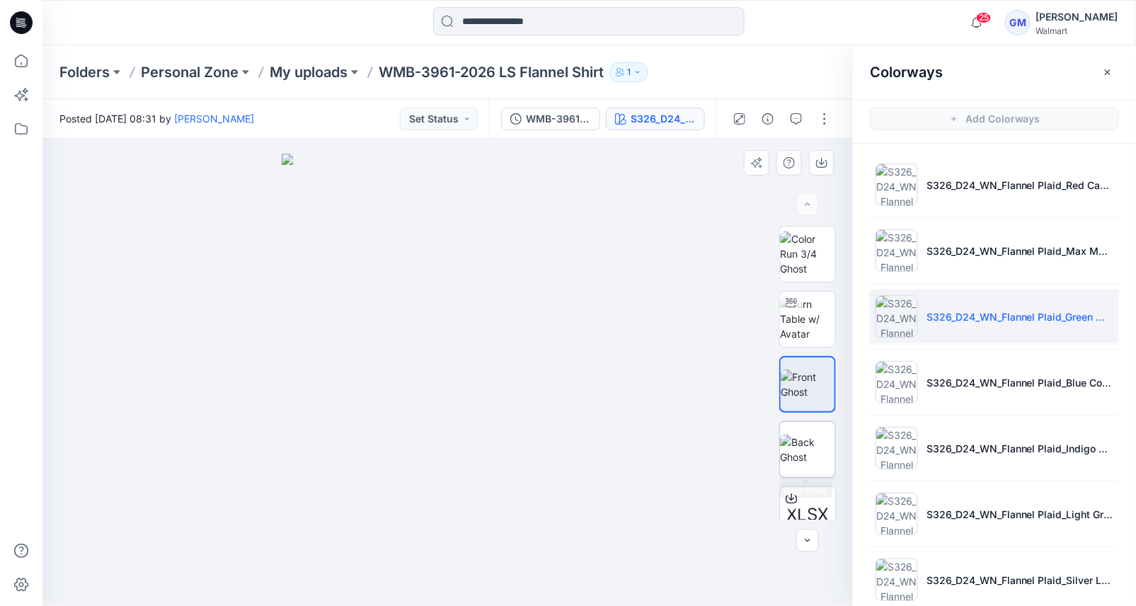
drag, startPoint x: 814, startPoint y: 482, endPoint x: 810, endPoint y: 469, distance: 13.7
click at [814, 482] on div "XLSX BW" at bounding box center [807, 373] width 57 height 294
click at [803, 447] on img at bounding box center [807, 449] width 55 height 30
